Goal: Information Seeking & Learning: Learn about a topic

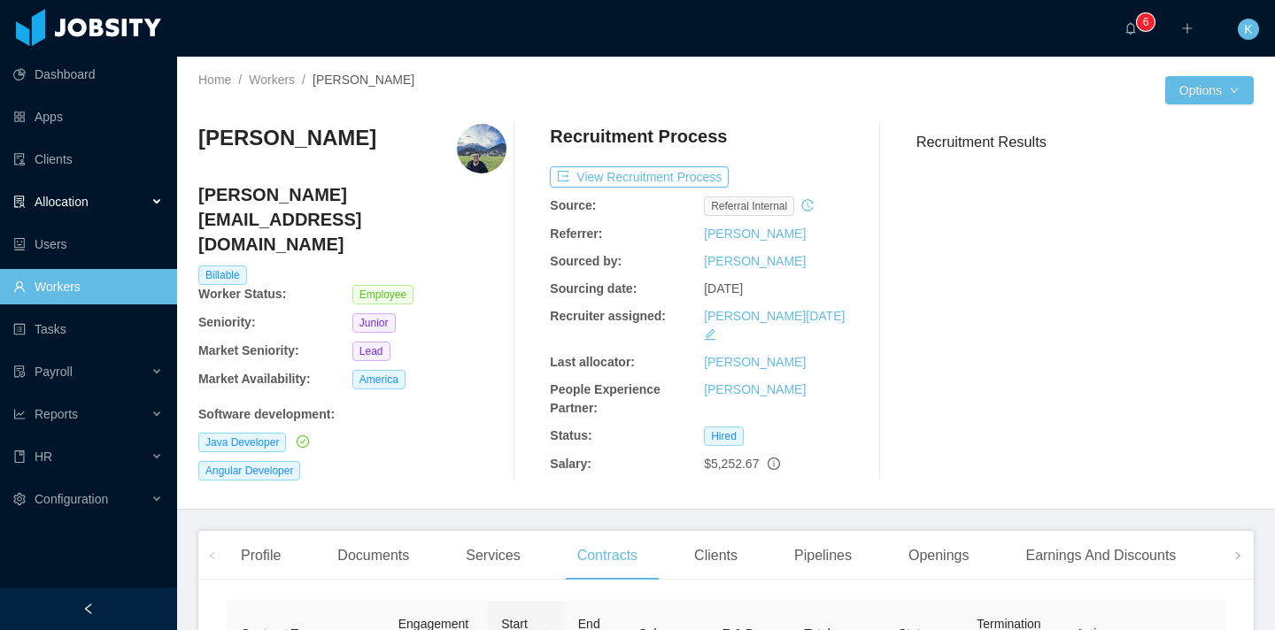
click at [162, 201] on div "Allocation" at bounding box center [88, 201] width 177 height 35
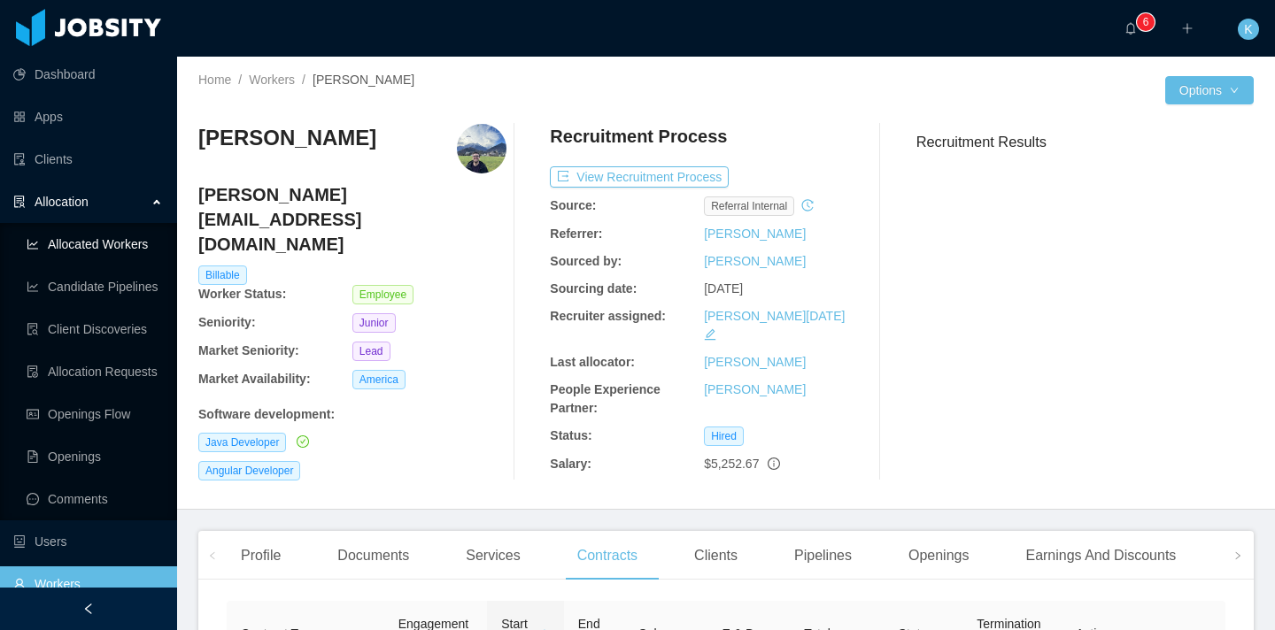
click at [143, 243] on link "Allocated Workers" at bounding box center [95, 244] width 136 height 35
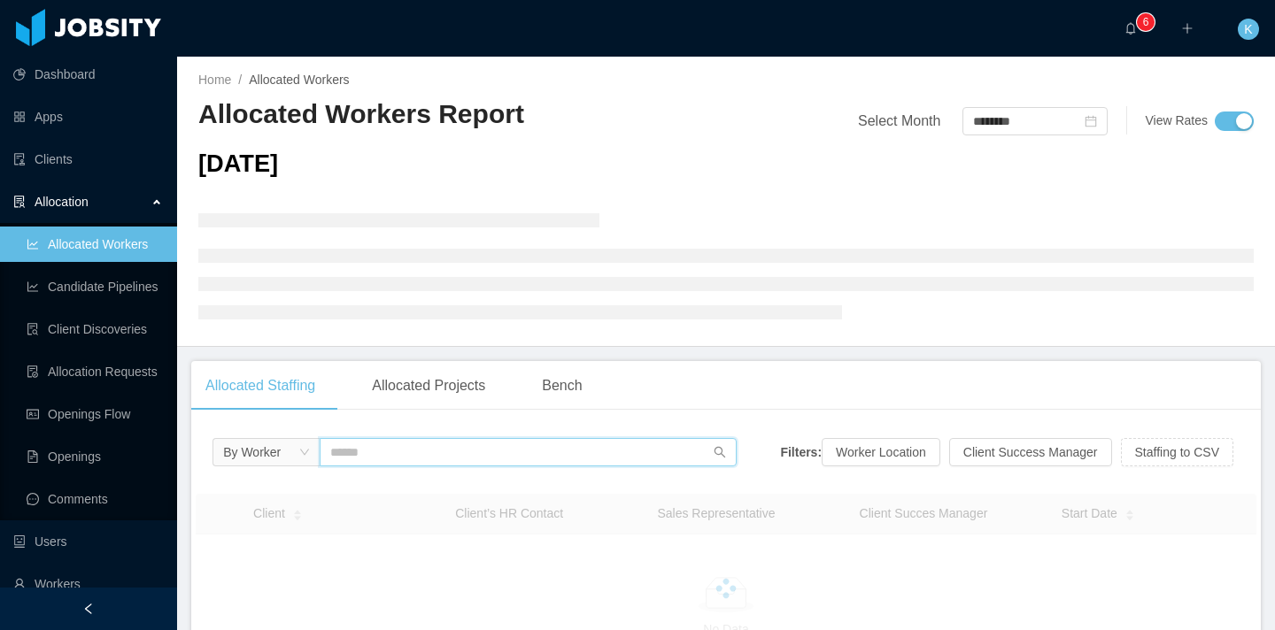
click at [336, 456] on input "text" at bounding box center [528, 452] width 417 height 28
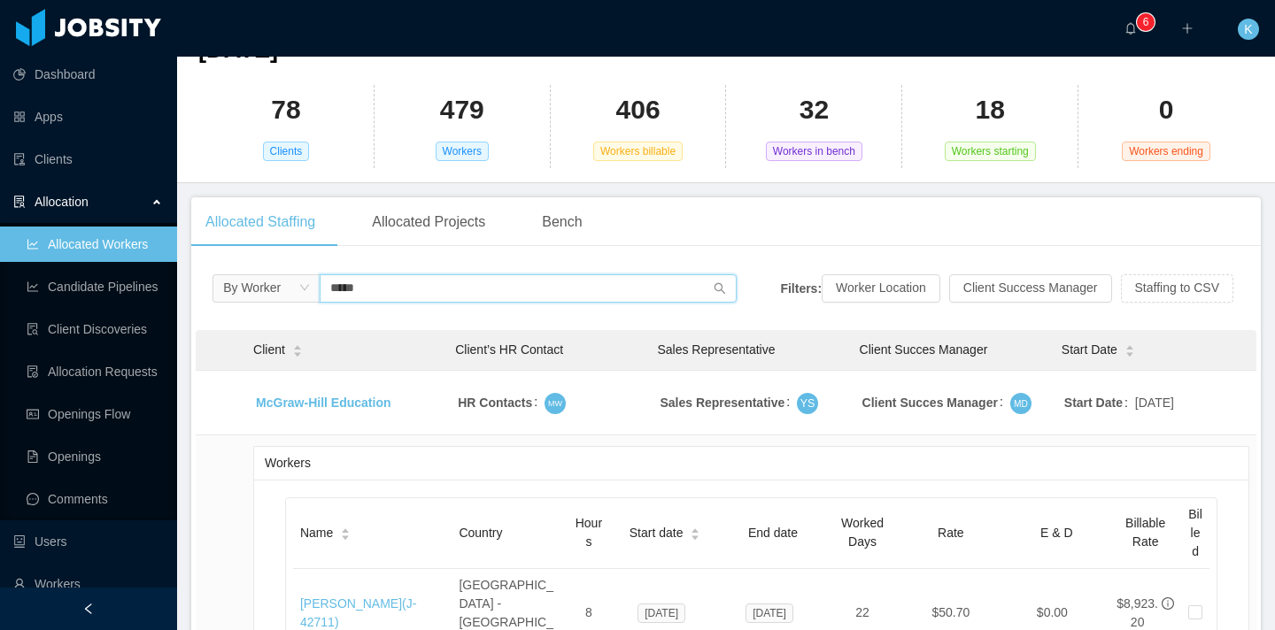
scroll to position [140, 0]
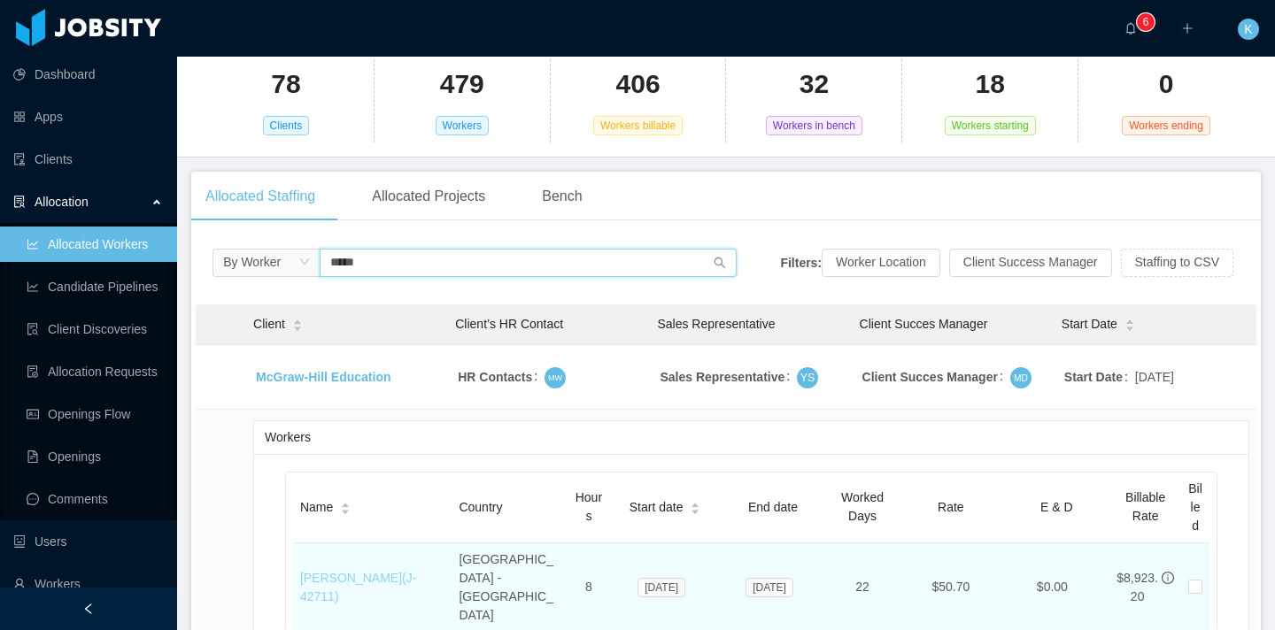
type input "*****"
click at [361, 571] on link "[PERSON_NAME] (J- 42711 )" at bounding box center [358, 587] width 116 height 33
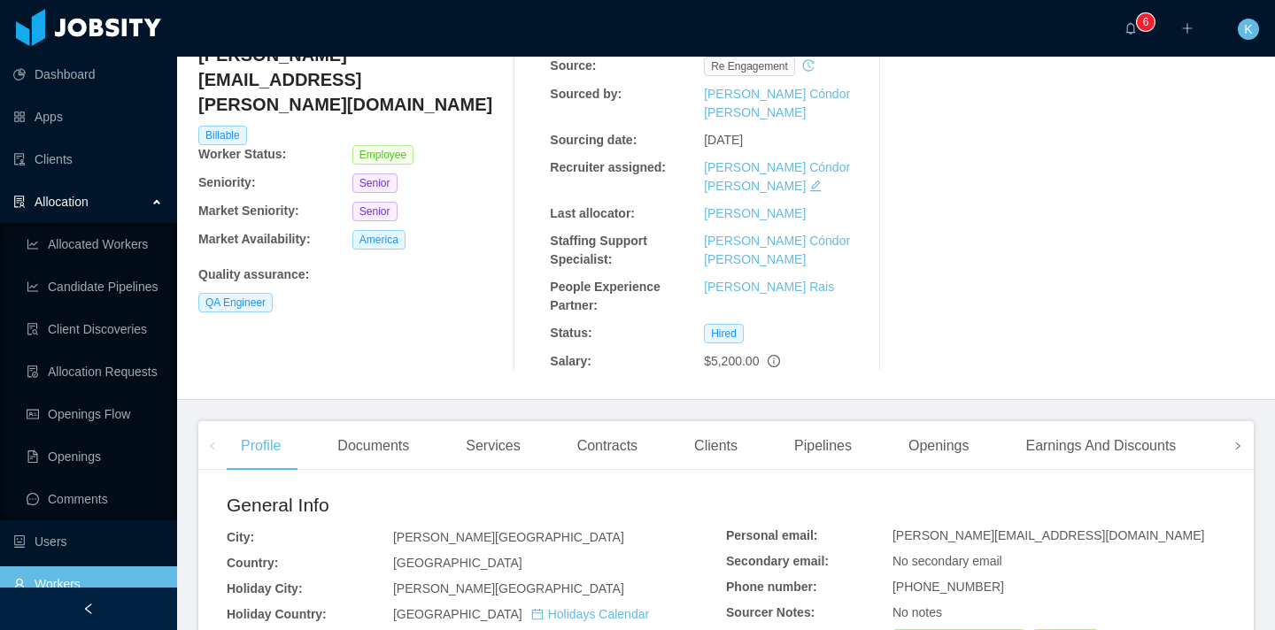
click at [1232, 436] on span at bounding box center [1237, 446] width 11 height 21
click at [1046, 421] on div "Comments" at bounding box center [1023, 446] width 96 height 50
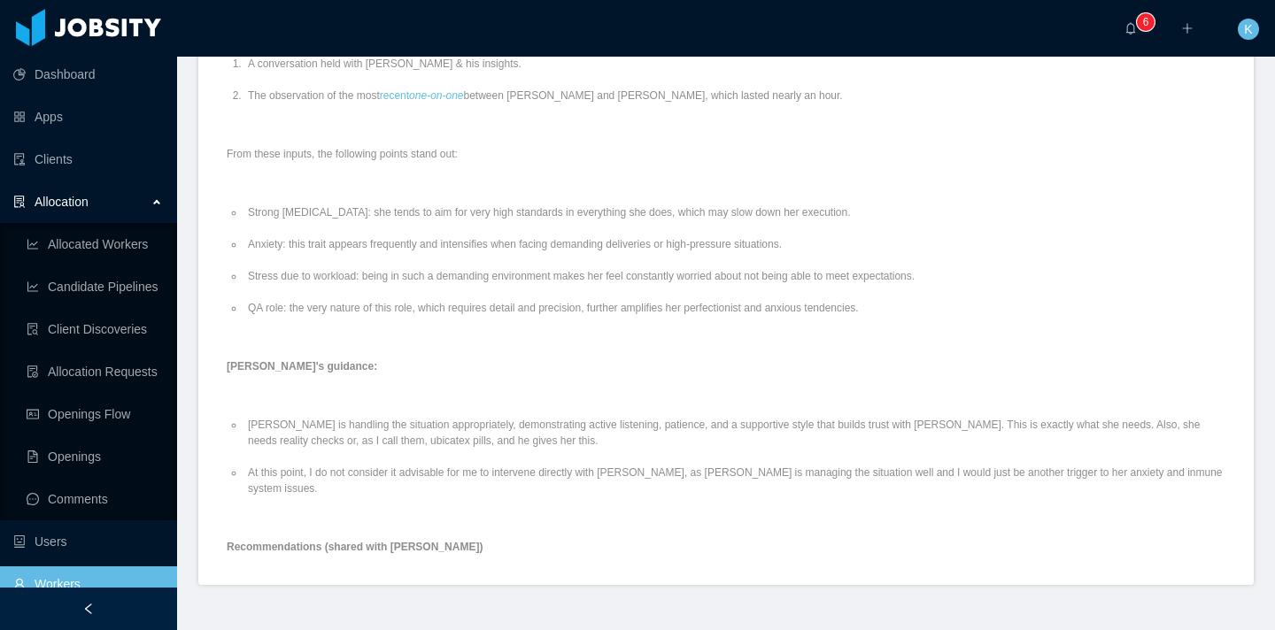
scroll to position [1673, 0]
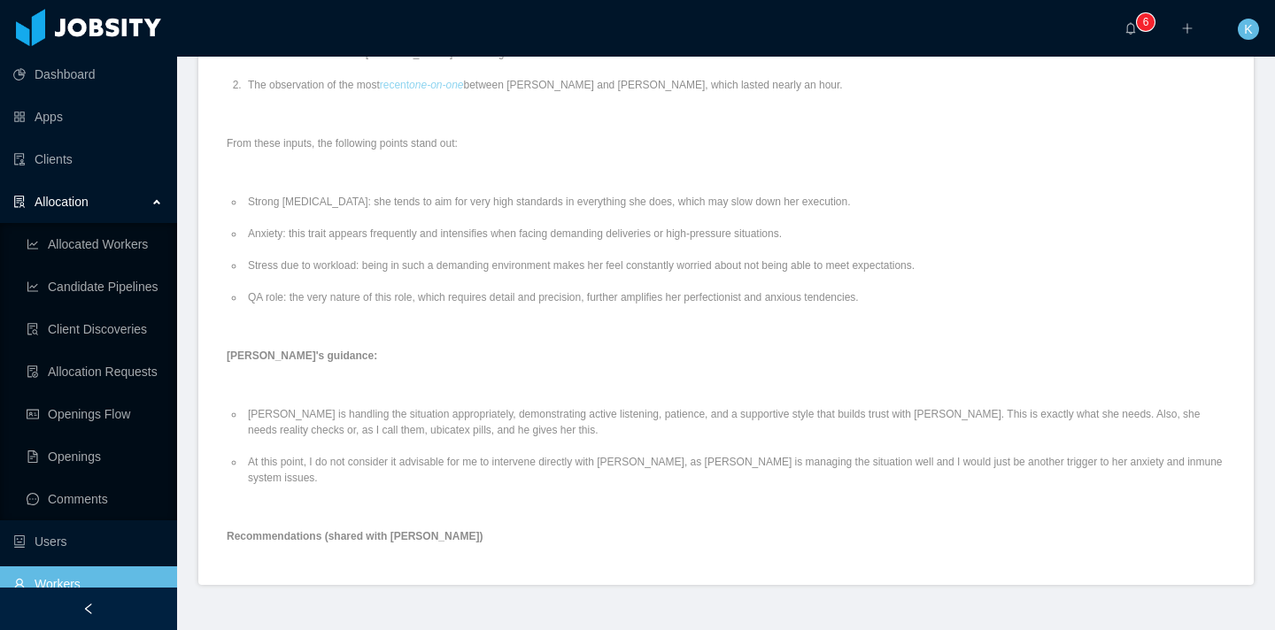
click at [459, 91] on em "one-on-one" at bounding box center [436, 85] width 54 height 12
